Goal: Entertainment & Leisure: Consume media (video, audio)

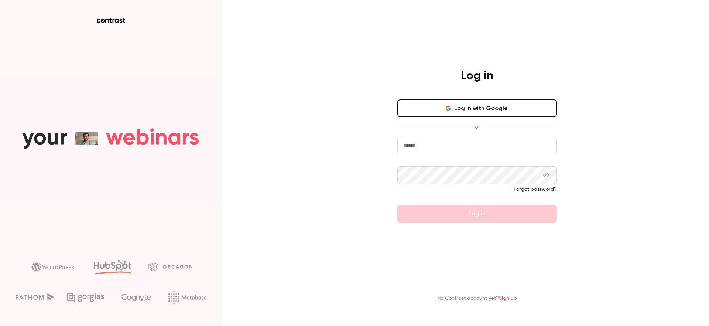
click at [423, 109] on button "Log in with Google" at bounding box center [476, 108] width 159 height 18
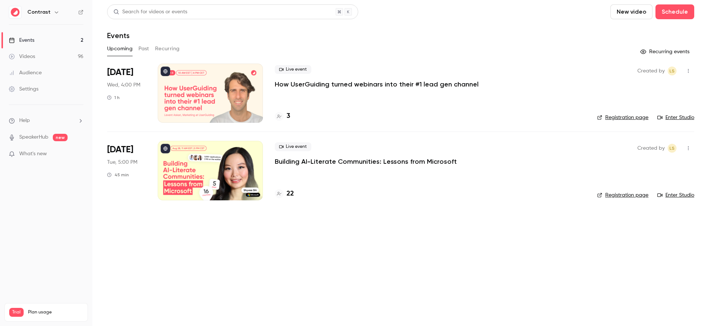
click at [143, 49] on button "Past" at bounding box center [143, 49] width 11 height 12
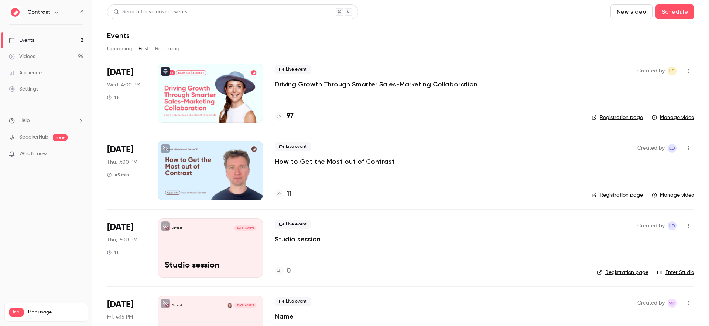
click at [311, 87] on p "Driving Growth Through Smarter Sales-Marketing Collaboration" at bounding box center [376, 84] width 203 height 9
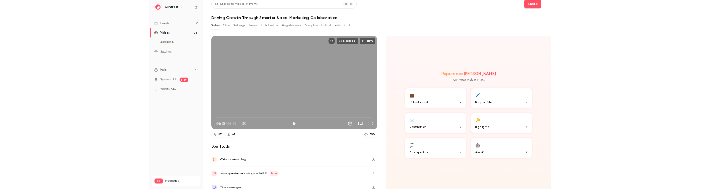
scroll to position [12, 0]
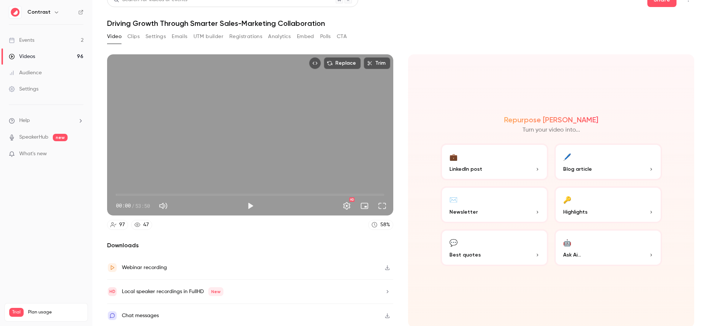
click at [203, 283] on div "Local speaker recordings in FullHD New" at bounding box center [250, 291] width 286 height 24
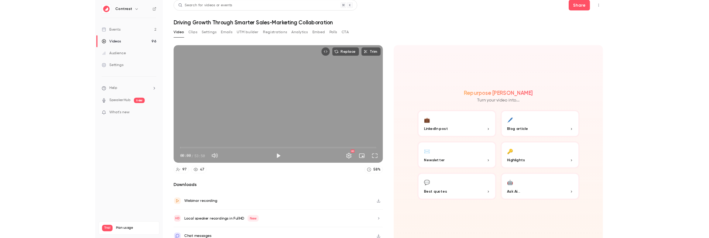
scroll to position [12, 0]
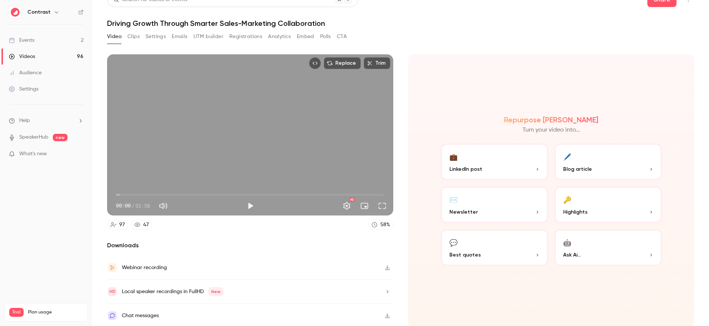
click at [200, 289] on div "Local speaker recordings in FullHD New" at bounding box center [173, 291] width 102 height 9
